Goal: Task Accomplishment & Management: Use online tool/utility

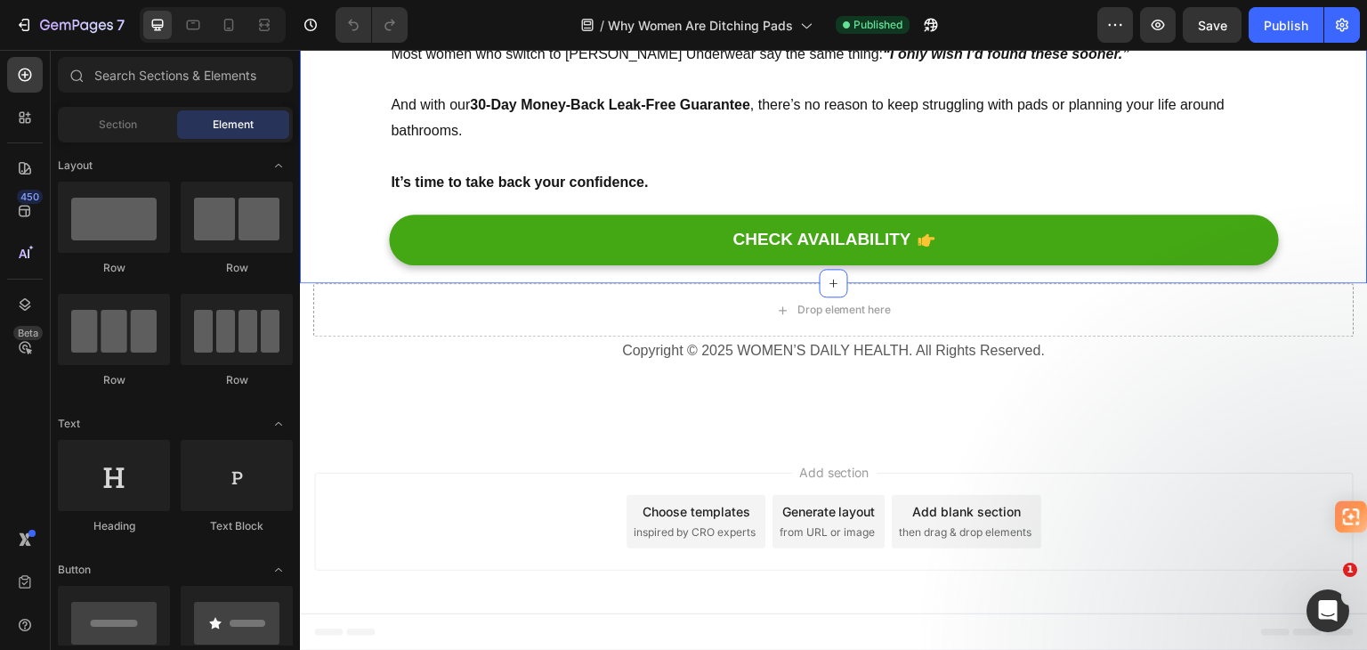
scroll to position [11950, 0]
click at [217, 26] on div at bounding box center [229, 25] width 28 height 28
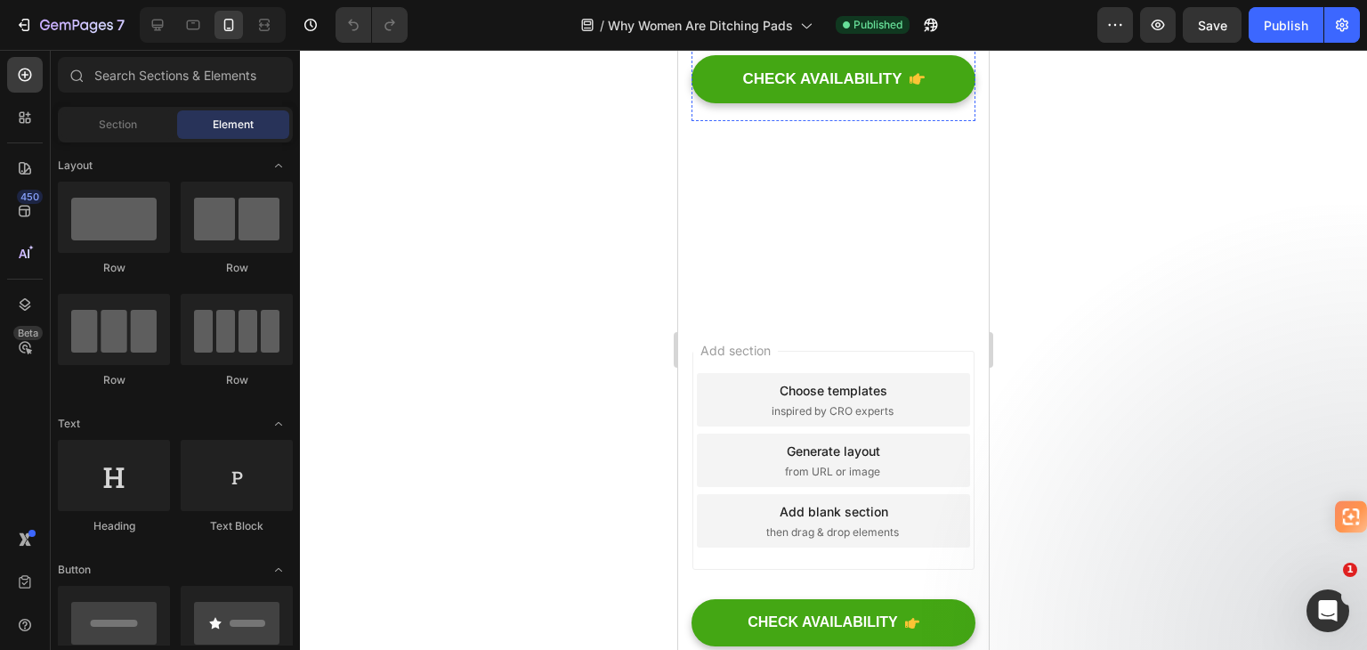
scroll to position [8935, 0]
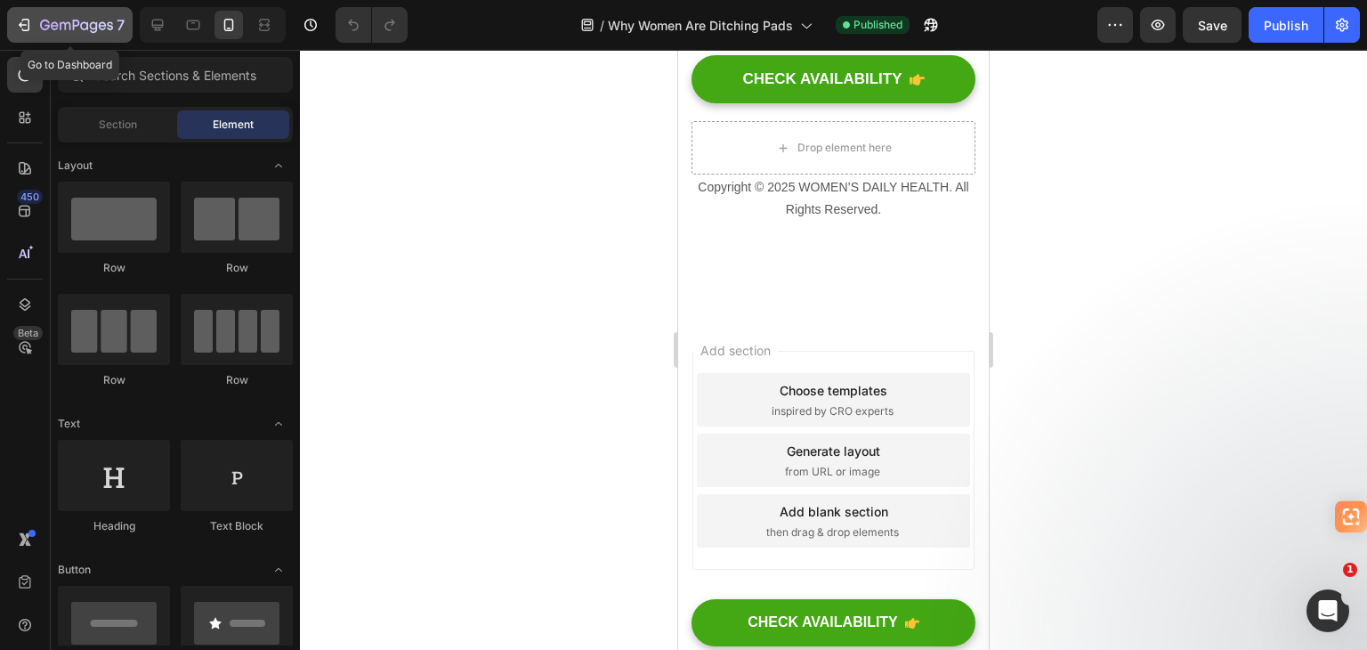
click at [46, 28] on icon "button" at bounding box center [76, 26] width 73 height 15
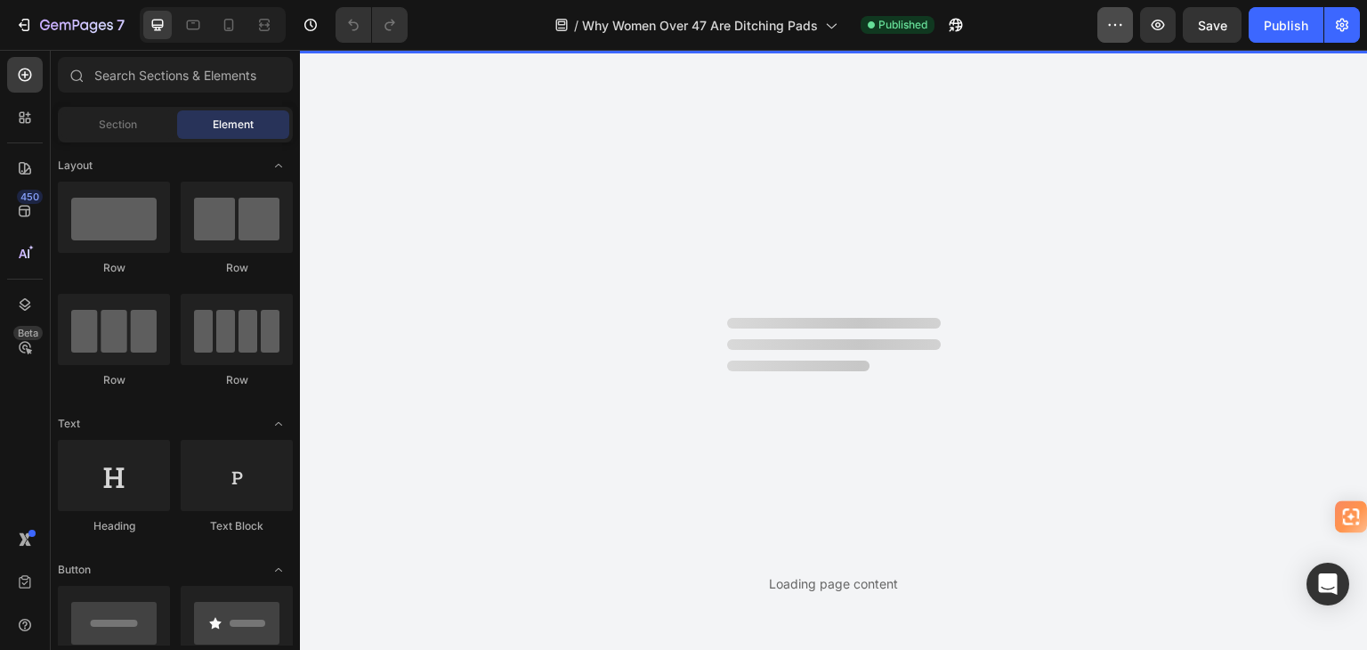
click at [1118, 25] on icon "button" at bounding box center [1116, 25] width 18 height 18
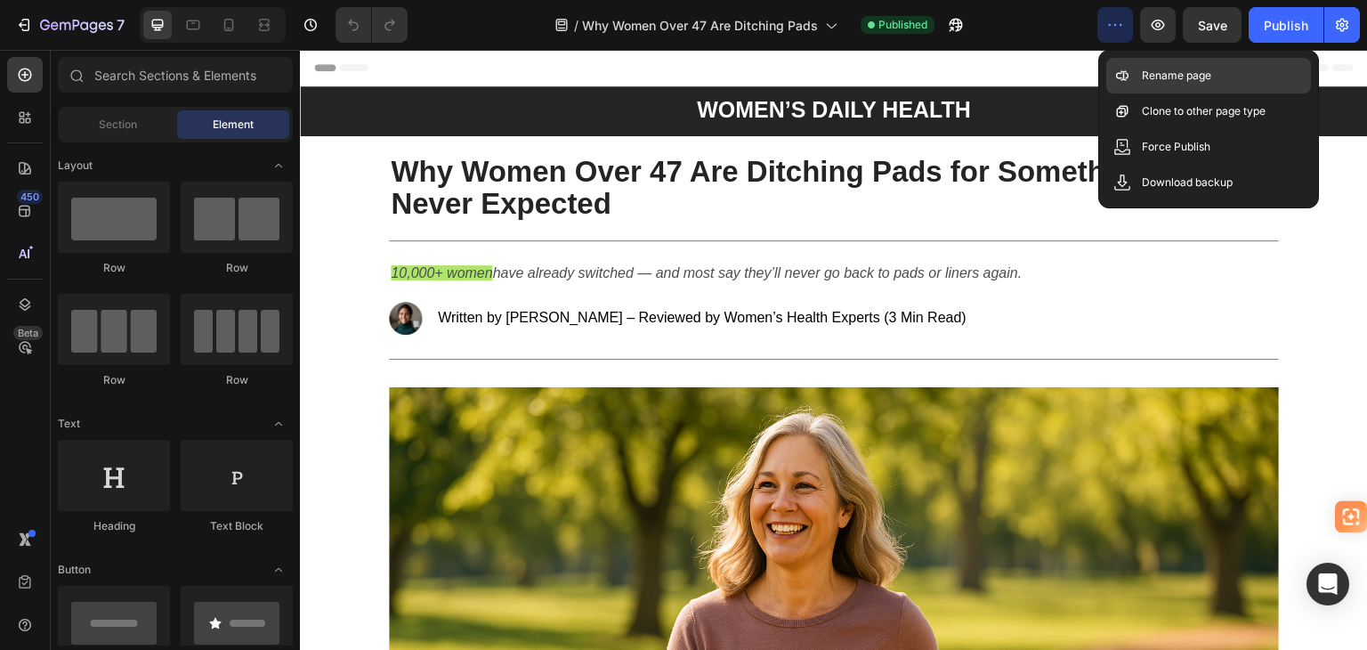
click at [1196, 77] on p "Rename page" at bounding box center [1176, 76] width 69 height 18
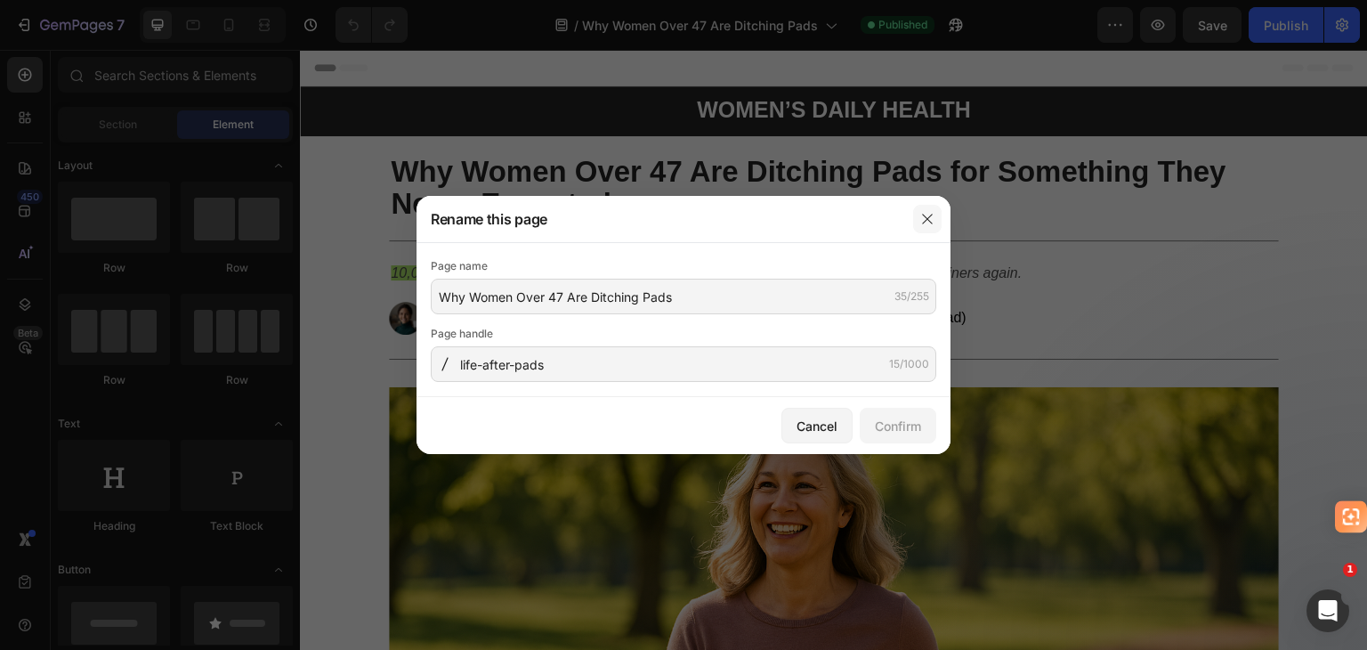
click at [933, 215] on icon "button" at bounding box center [928, 219] width 14 height 14
